Goal: Task Accomplishment & Management: Manage account settings

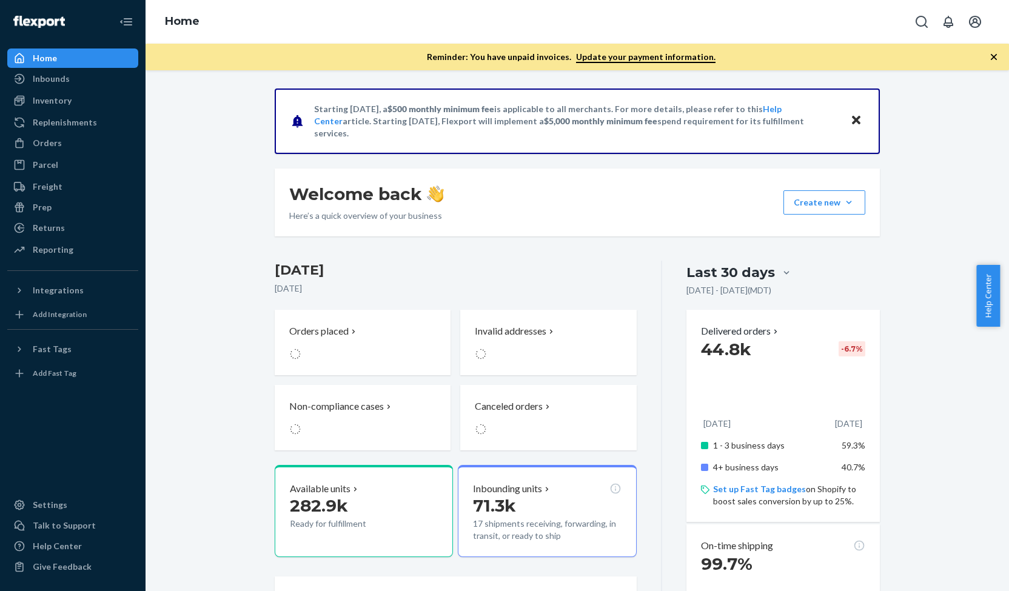
click at [52, 153] on div "Orders Ecommerce Orders Wholesale Orders" at bounding box center [72, 143] width 131 height 21
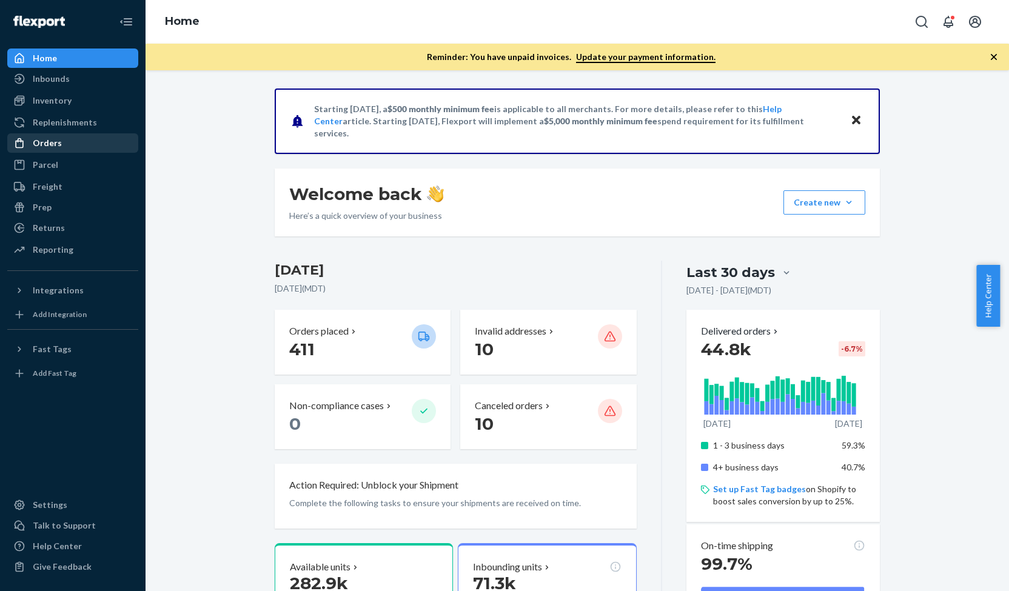
click at [54, 148] on div "Orders" at bounding box center [47, 143] width 29 height 12
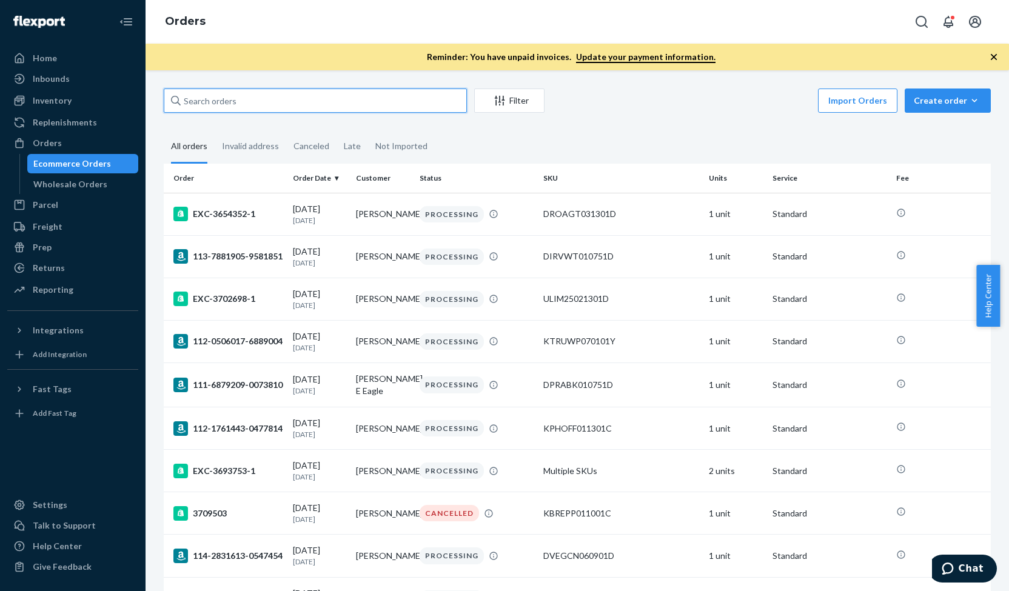
click at [253, 100] on input "text" at bounding box center [315, 101] width 303 height 24
paste input "3709515"
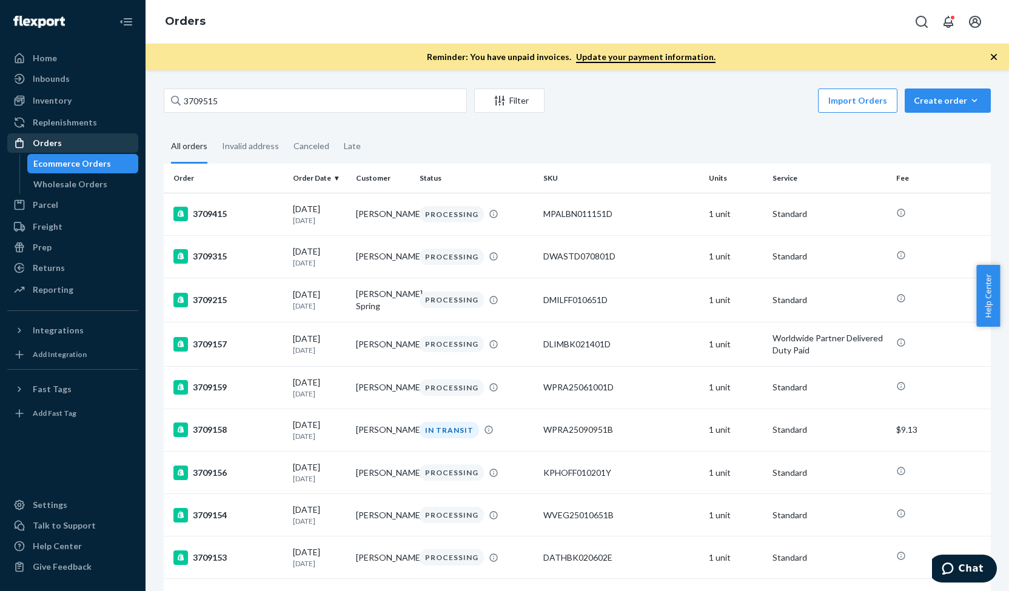
click at [59, 147] on div "Orders" at bounding box center [47, 143] width 29 height 12
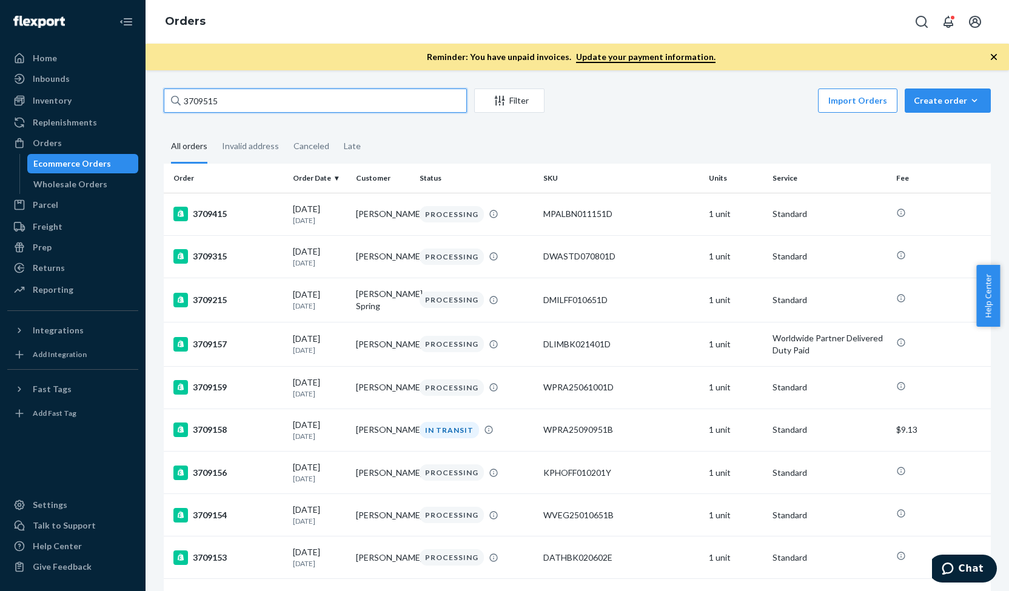
drag, startPoint x: 249, startPoint y: 105, endPoint x: 190, endPoint y: 114, distance: 58.9
click at [190, 114] on div "3709515 Filter Import Orders Create order Ecommerce order Removal order" at bounding box center [577, 102] width 827 height 27
type input "3"
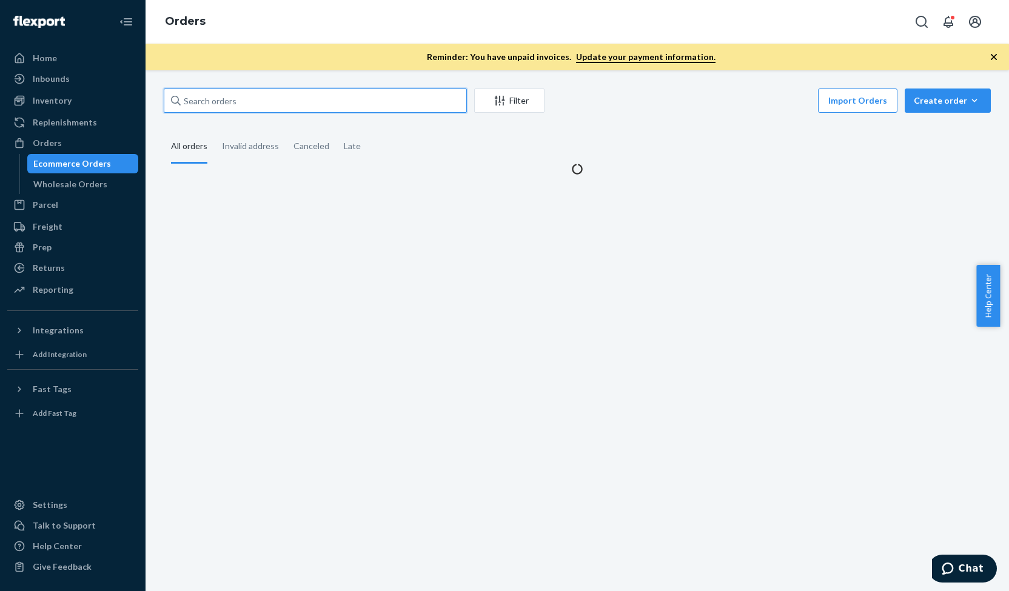
paste input "3709589"
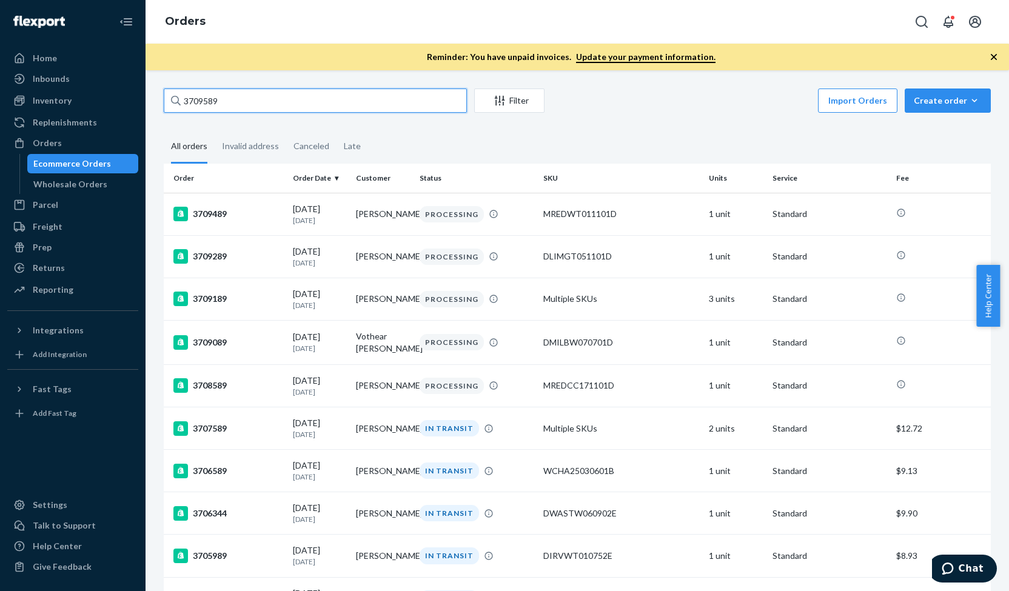
type input "3709589"
drag, startPoint x: 255, startPoint y: 98, endPoint x: 158, endPoint y: 98, distance: 97.6
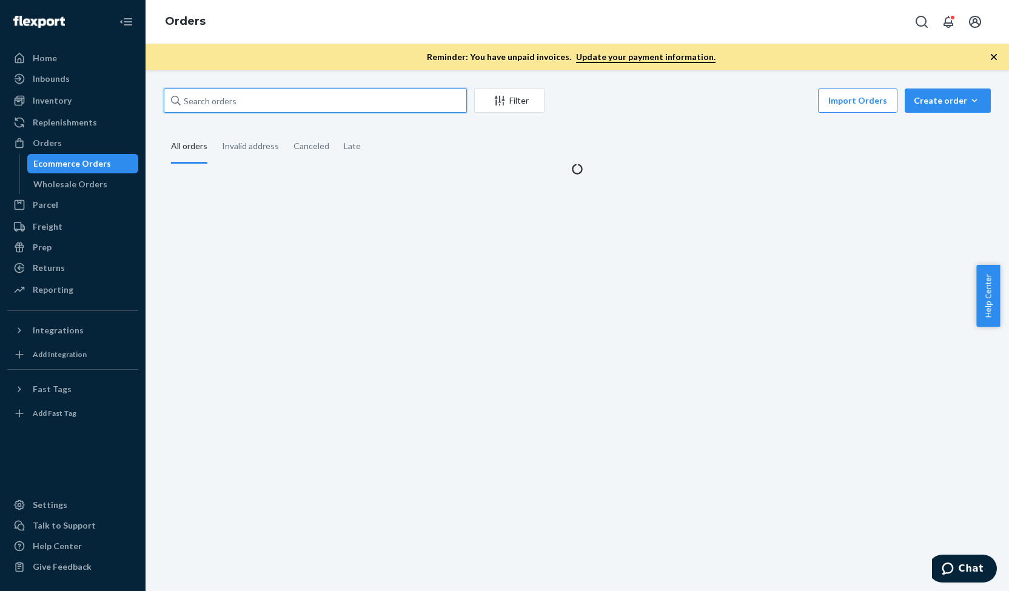
paste input "3709193"
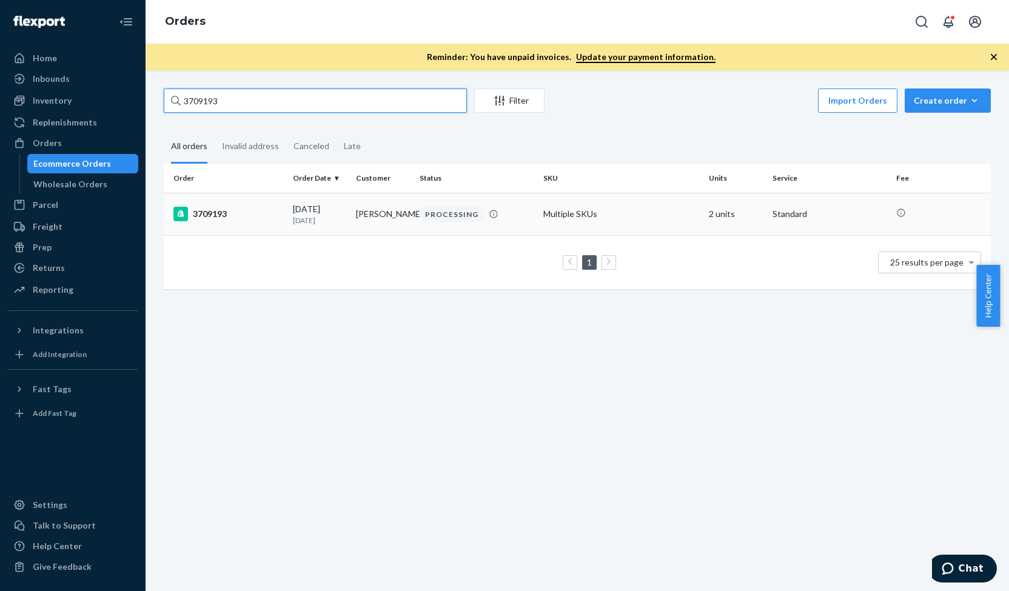
type input "3709193"
click at [217, 215] on div "3709193" at bounding box center [228, 214] width 110 height 15
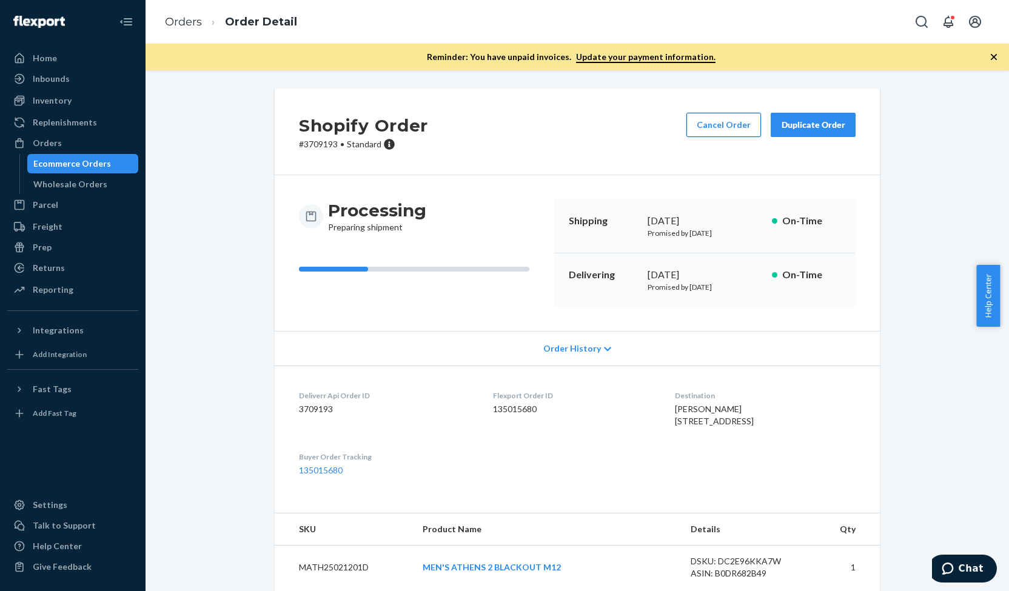
click at [723, 124] on button "Cancel Order" at bounding box center [723, 125] width 75 height 24
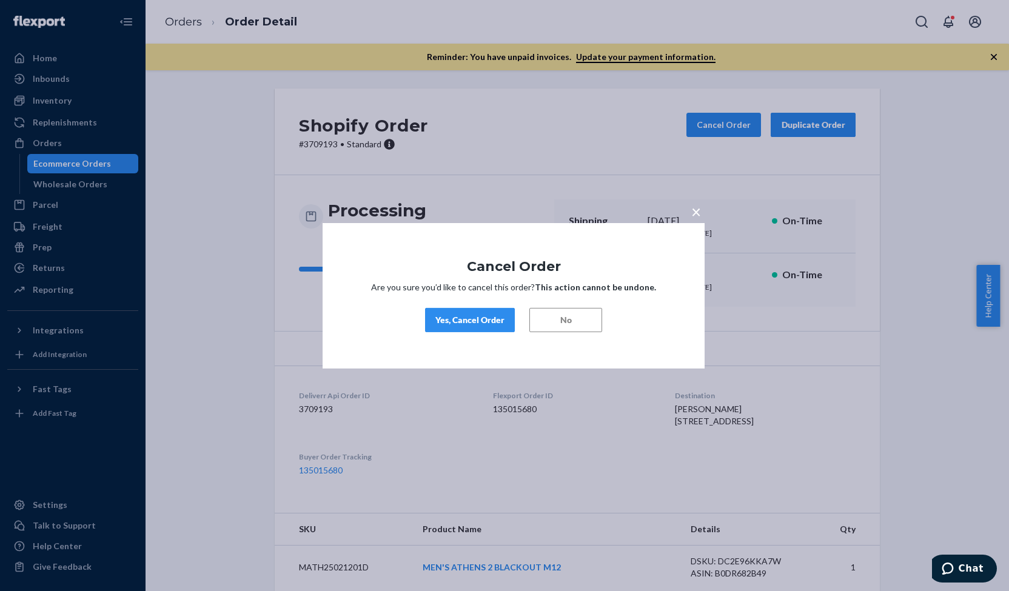
click at [477, 327] on button "Yes, Cancel Order" at bounding box center [470, 320] width 90 height 24
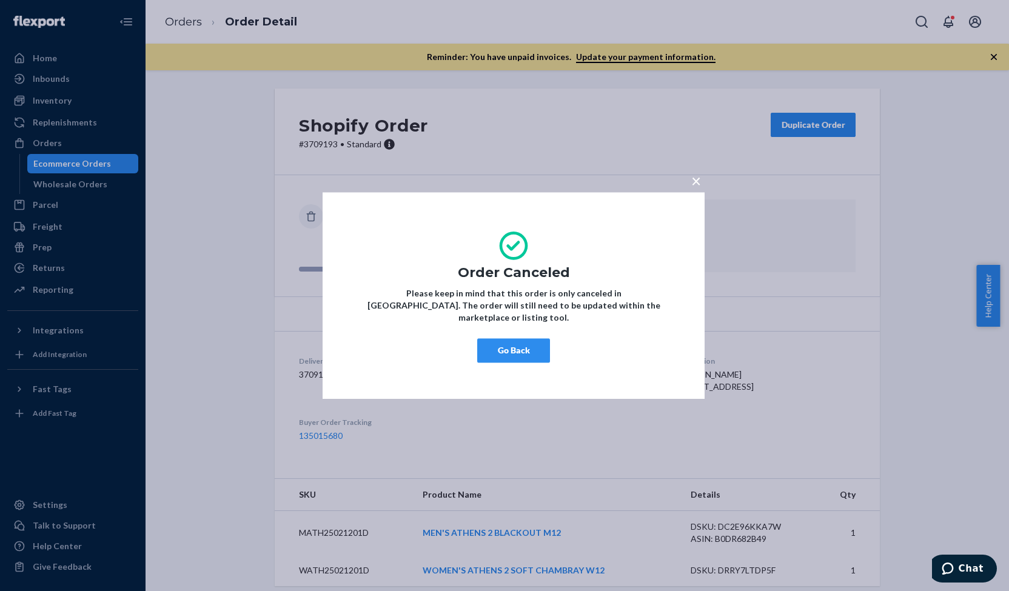
click at [692, 187] on span "×" at bounding box center [696, 180] width 10 height 21
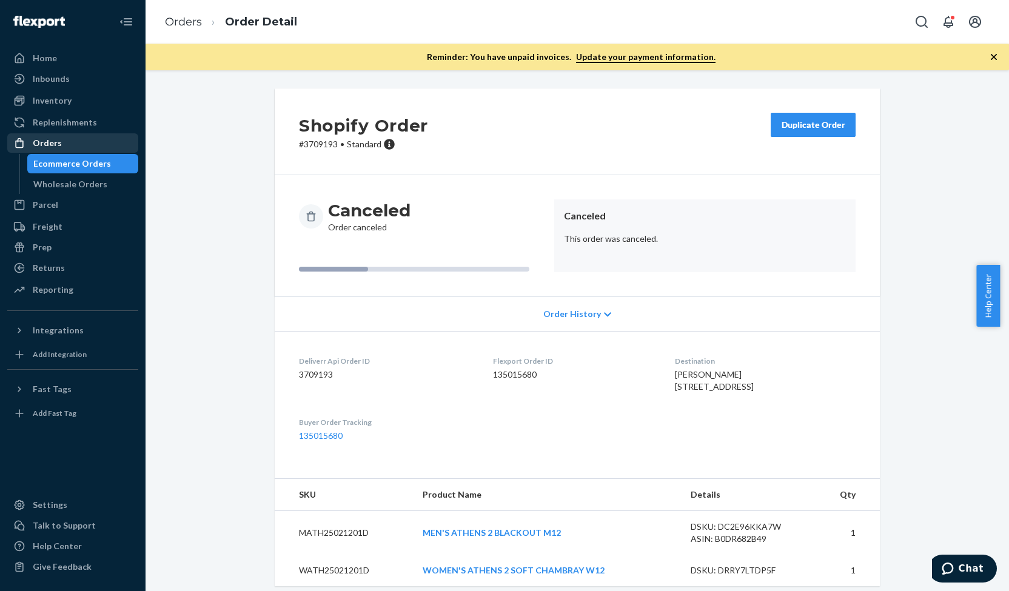
click at [69, 135] on div "Orders" at bounding box center [72, 143] width 129 height 17
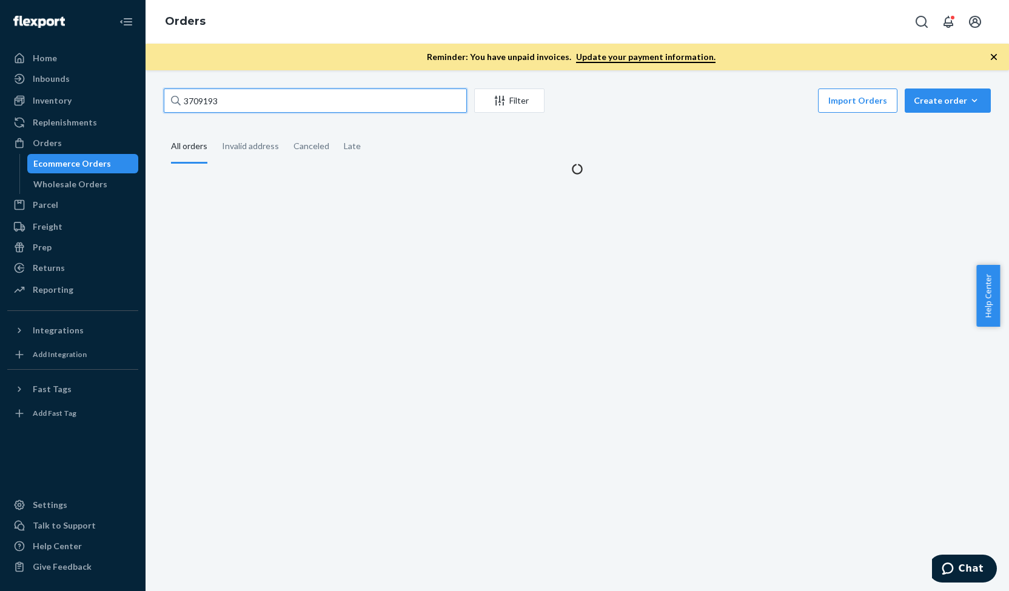
drag, startPoint x: 232, startPoint y: 95, endPoint x: 143, endPoint y: 109, distance: 89.6
click at [143, 109] on div "Home Inbounds Shipping Plans Problems Inventory Products Replenishments Orders …" at bounding box center [504, 295] width 1009 height 591
paste input "3703984"
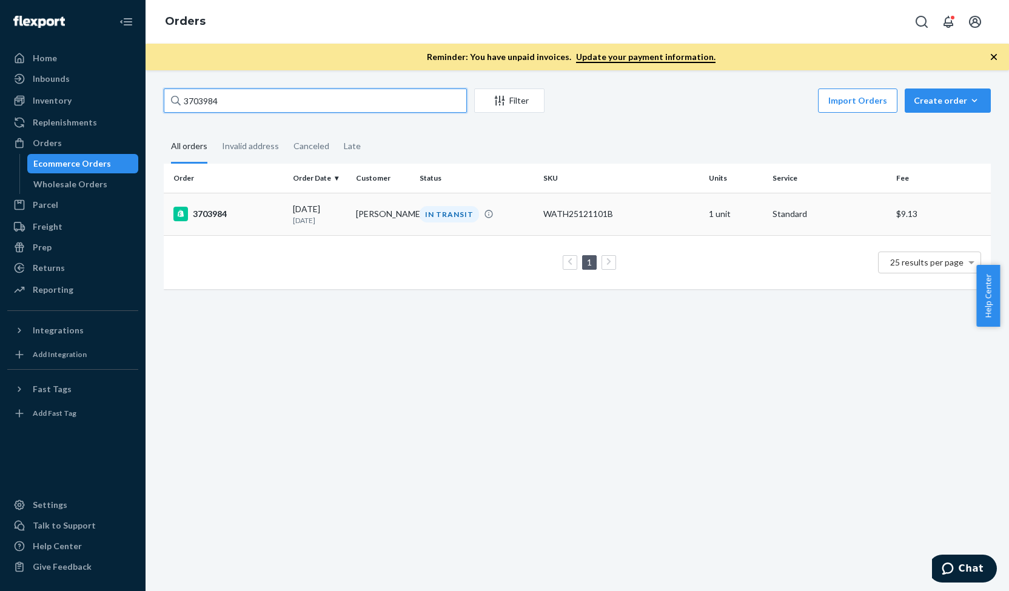
type input "3703984"
click at [211, 217] on div "3703984" at bounding box center [228, 214] width 110 height 15
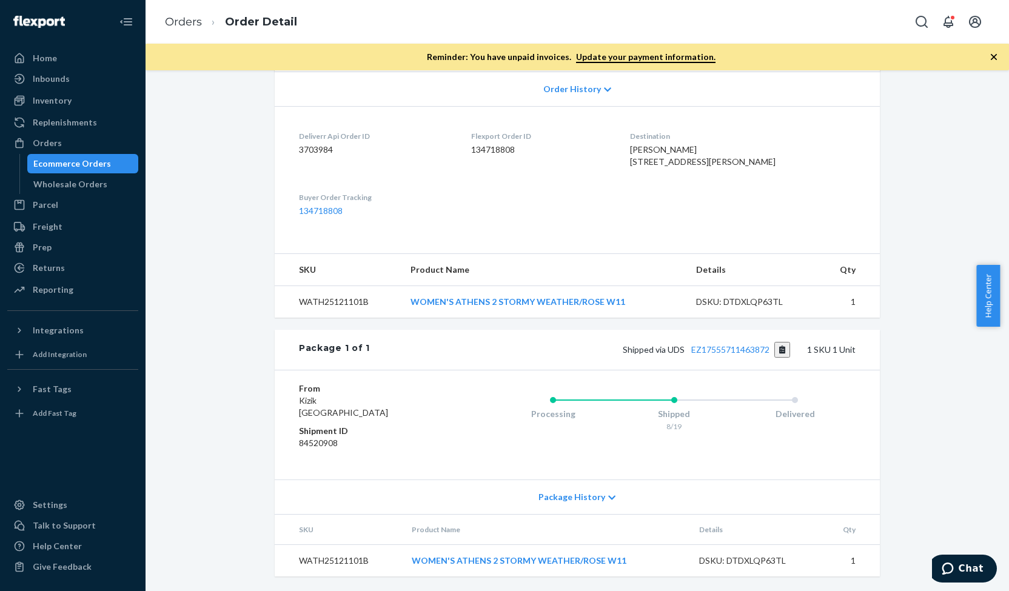
scroll to position [281, 0]
click at [718, 351] on link "EZ17555711463872" at bounding box center [730, 349] width 78 height 10
